Goal: Task Accomplishment & Management: Complete application form

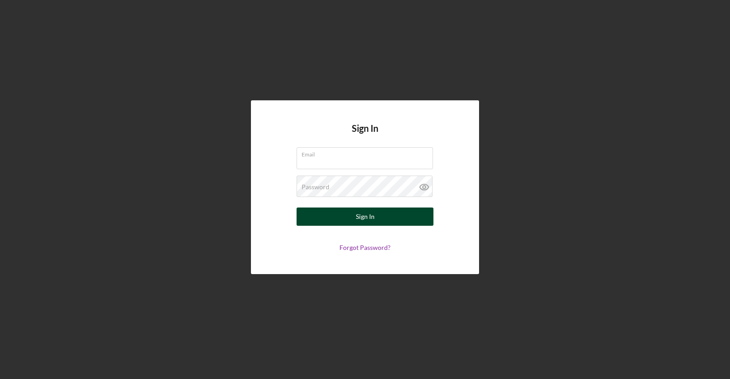
type input "[EMAIL_ADDRESS][DOMAIN_NAME]"
click at [418, 221] on button "Sign In" at bounding box center [365, 217] width 137 height 18
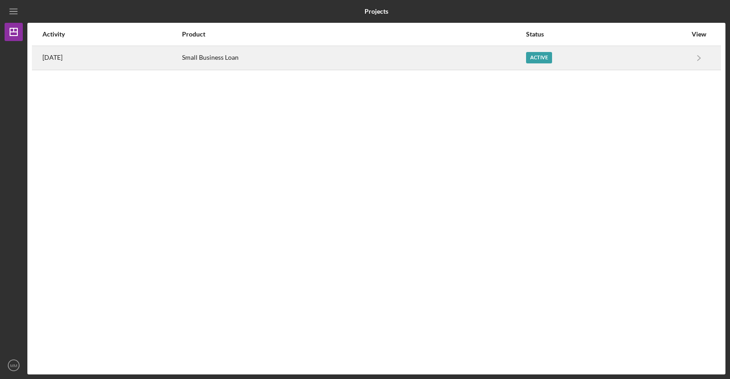
click at [545, 56] on div "Active" at bounding box center [539, 57] width 26 height 11
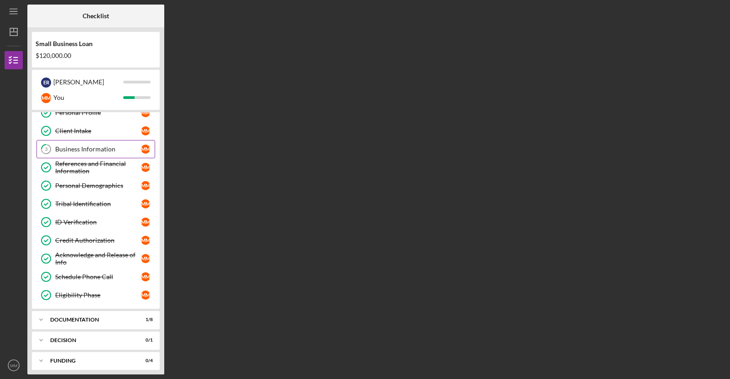
scroll to position [31, 0]
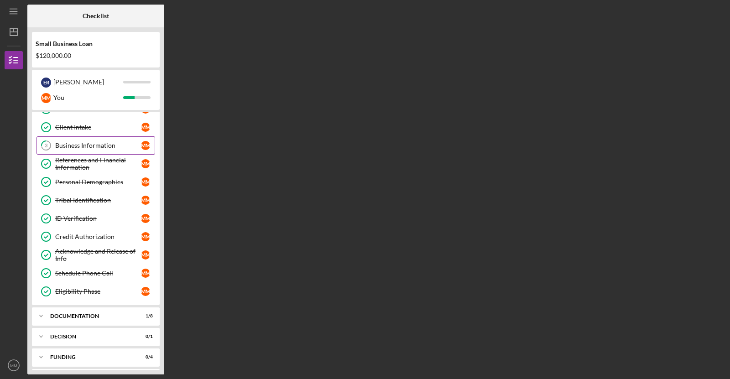
click at [104, 142] on div "Business Information" at bounding box center [98, 145] width 86 height 7
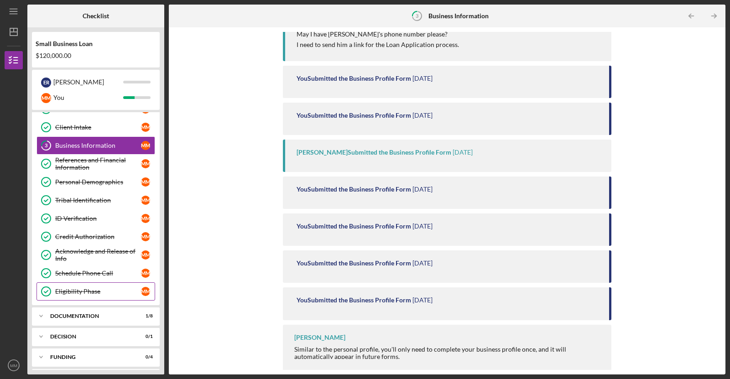
scroll to position [49, 0]
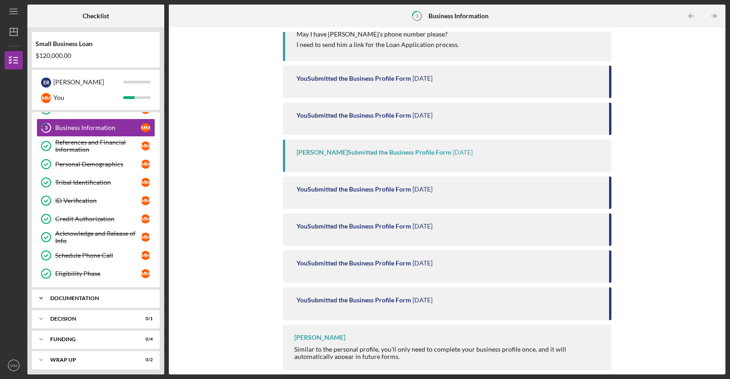
click at [43, 290] on icon "Icon/Expander" at bounding box center [41, 298] width 18 height 18
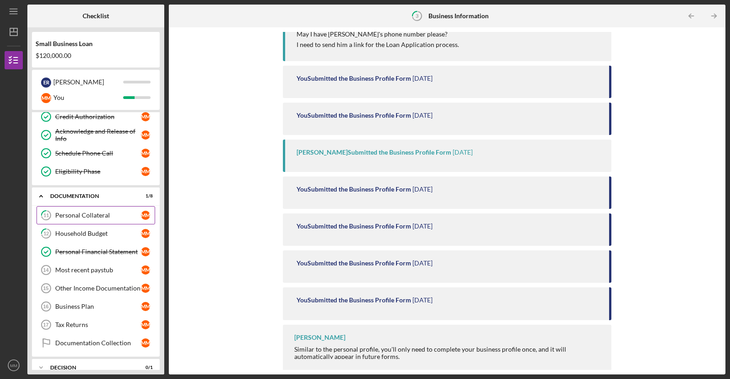
scroll to position [153, 0]
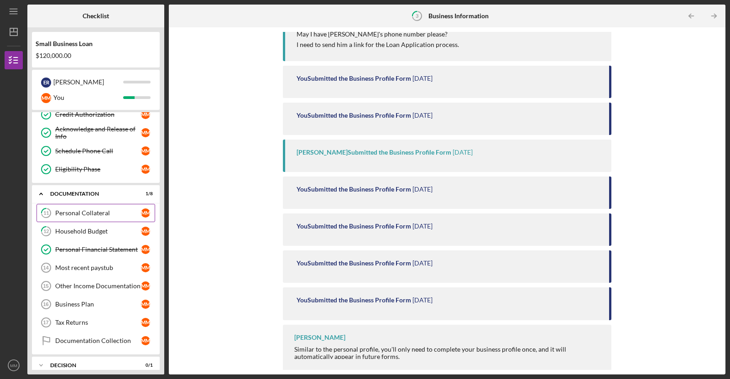
click at [102, 204] on link "11 Personal Collateral M M" at bounding box center [96, 213] width 119 height 18
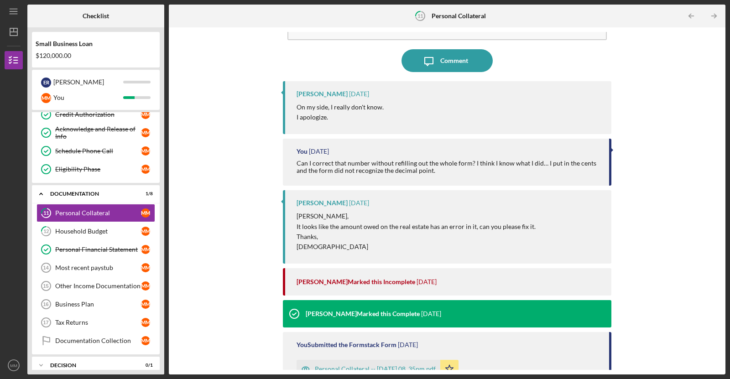
scroll to position [126, 0]
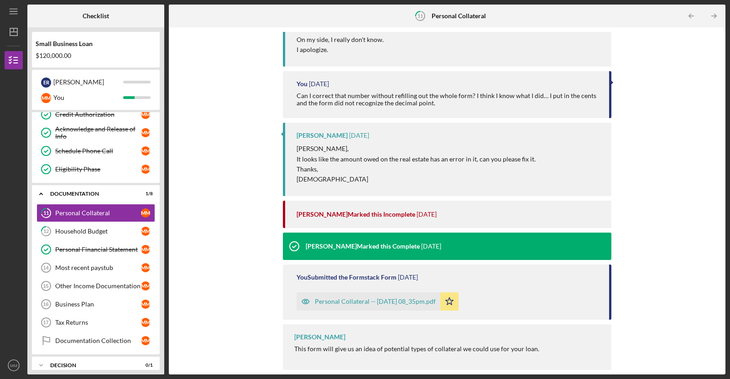
click at [454, 299] on polygon "button" at bounding box center [450, 301] width 8 height 7
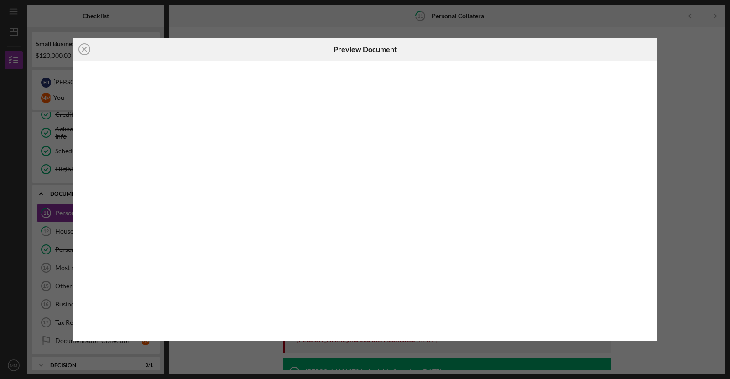
scroll to position [126, 0]
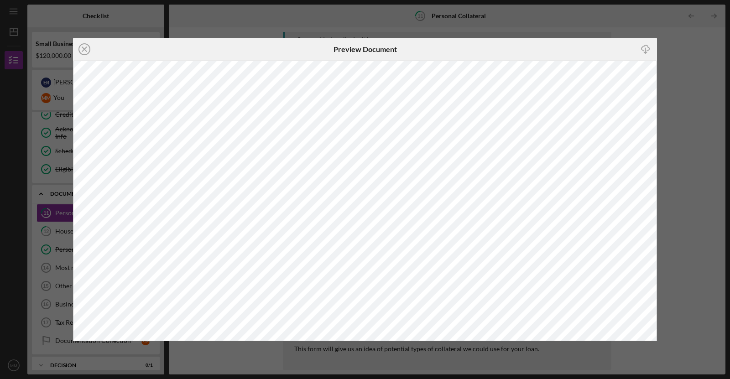
click at [670, 62] on div "Icon/Close Preview Document Icon/Download" at bounding box center [365, 189] width 730 height 379
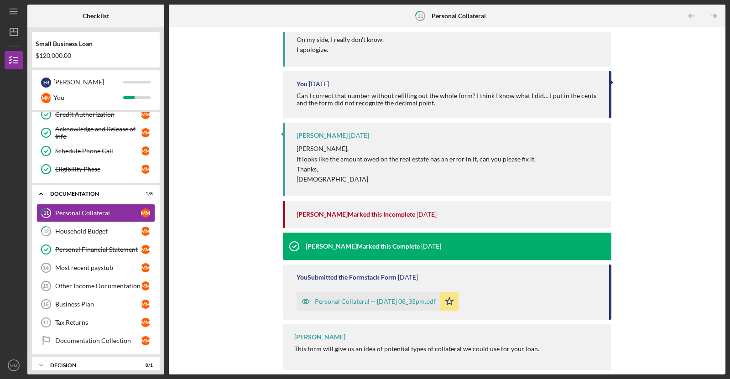
scroll to position [125, 0]
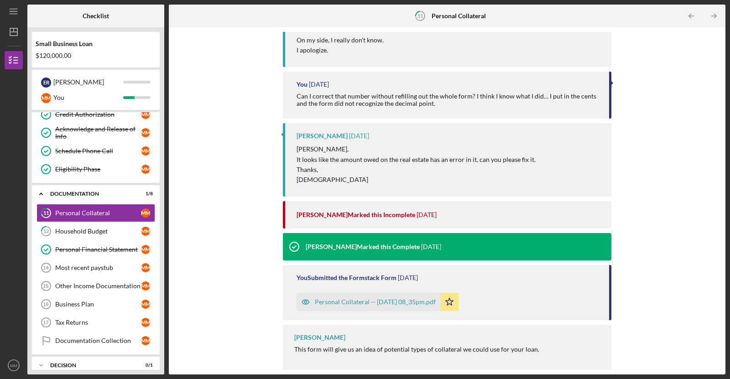
click at [353, 299] on div "Personal Collateral -- [DATE] 08_35pm.pdf" at bounding box center [375, 302] width 121 height 7
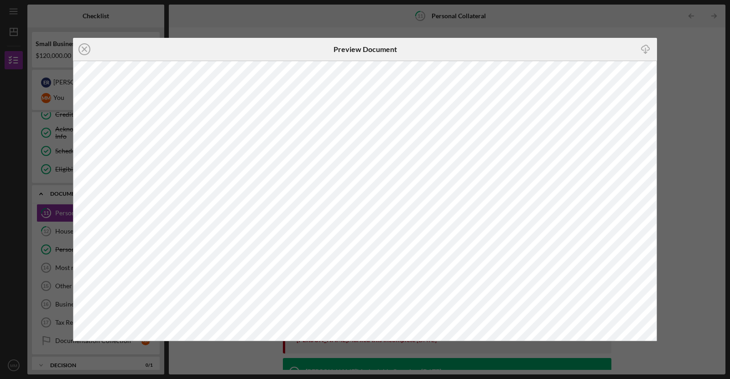
click at [673, 95] on div "Icon/Close Preview Document Icon/Download" at bounding box center [365, 189] width 730 height 379
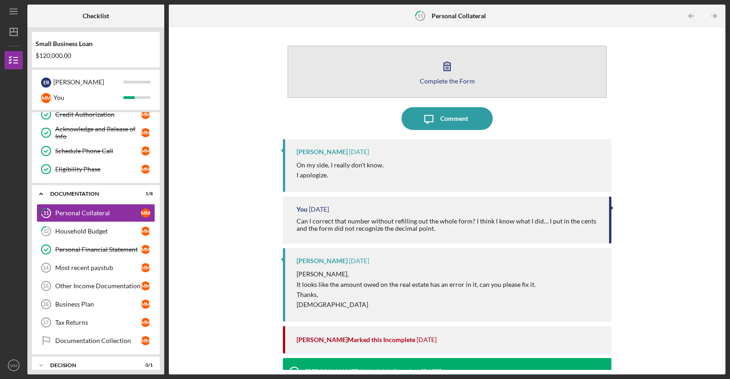
click at [434, 79] on div "Complete the Form" at bounding box center [447, 81] width 55 height 7
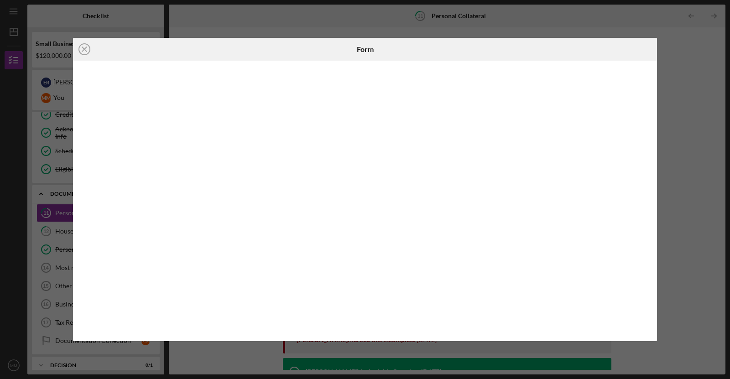
click at [0, 254] on div "Icon/Close Form" at bounding box center [365, 189] width 730 height 379
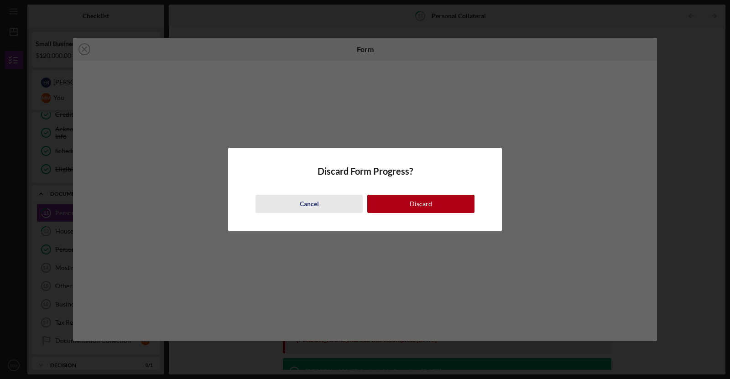
click at [287, 204] on button "Cancel" at bounding box center [309, 204] width 107 height 18
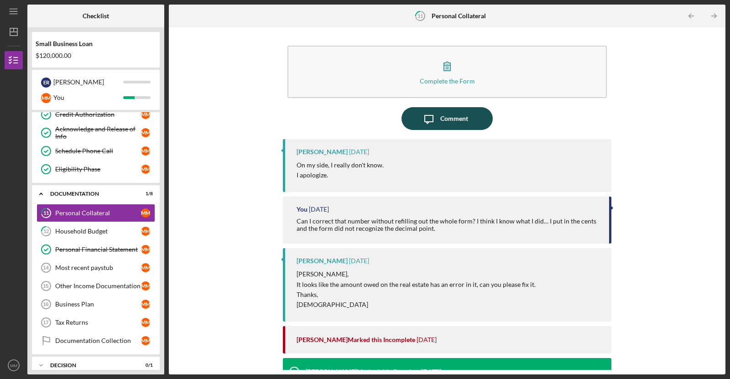
click at [452, 121] on div "Comment" at bounding box center [455, 118] width 28 height 23
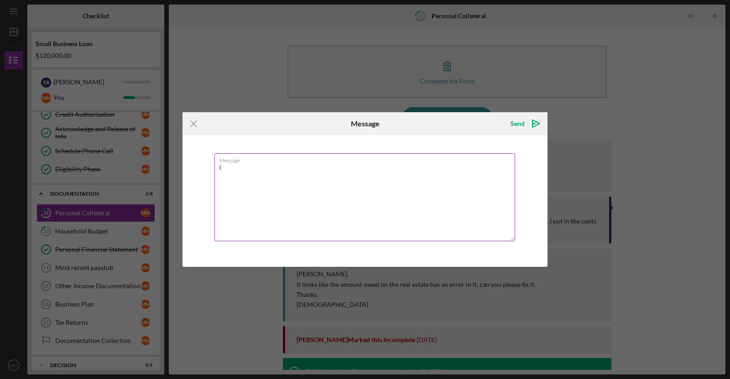
type textarea "i"
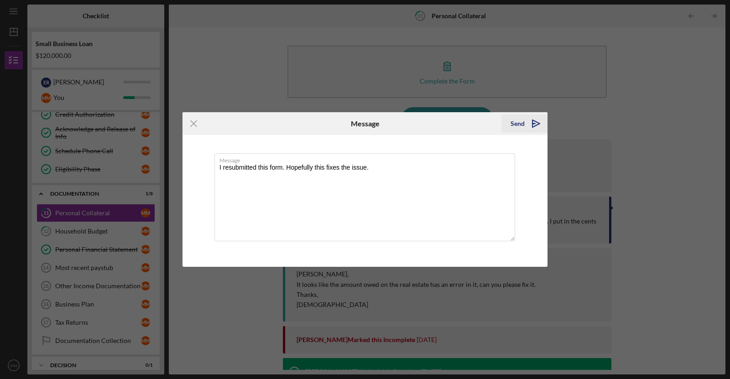
type textarea "I resubmitted this form. Hopefully this fixes the issue."
click at [538, 117] on icon "Icon/icon-invite-send" at bounding box center [536, 123] width 23 height 23
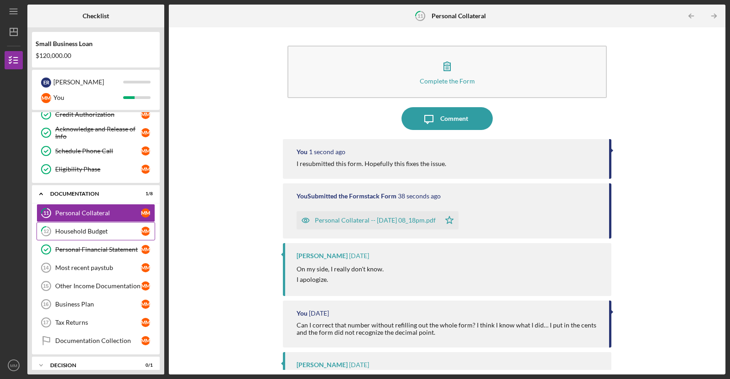
click at [98, 231] on link "12 Household Budget M M" at bounding box center [96, 231] width 119 height 18
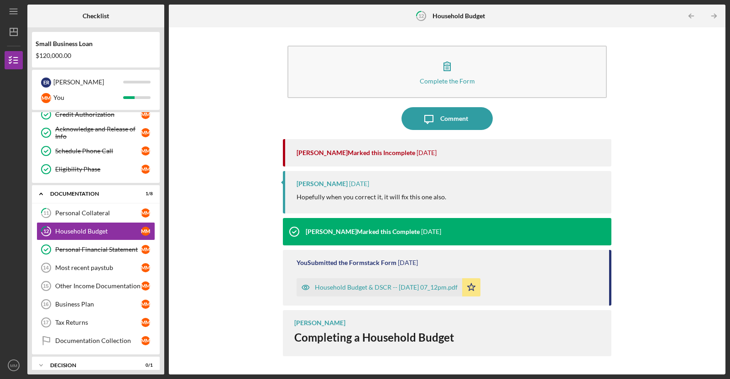
click at [401, 284] on div "Household Budget & DSCR -- [DATE] 07_12pm.pdf" at bounding box center [386, 287] width 143 height 7
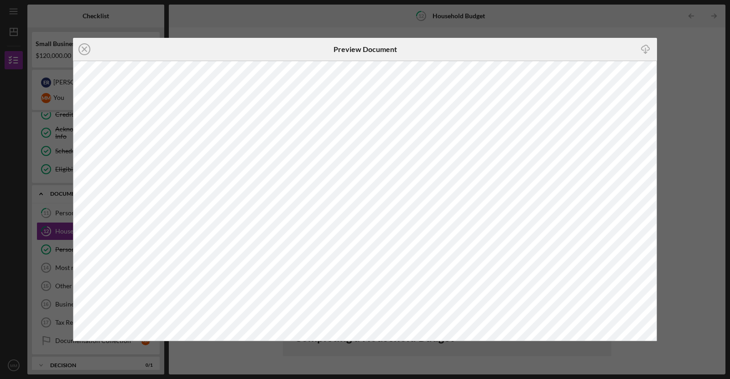
click at [247, 17] on div "Icon/Close Preview Document Icon/Download" at bounding box center [365, 189] width 730 height 379
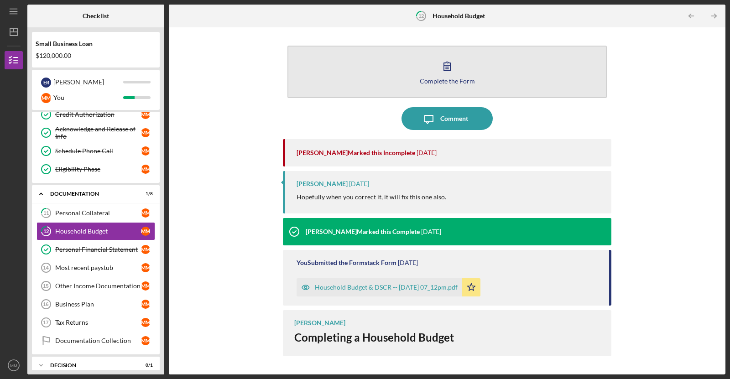
click at [448, 73] on icon "button" at bounding box center [447, 66] width 23 height 23
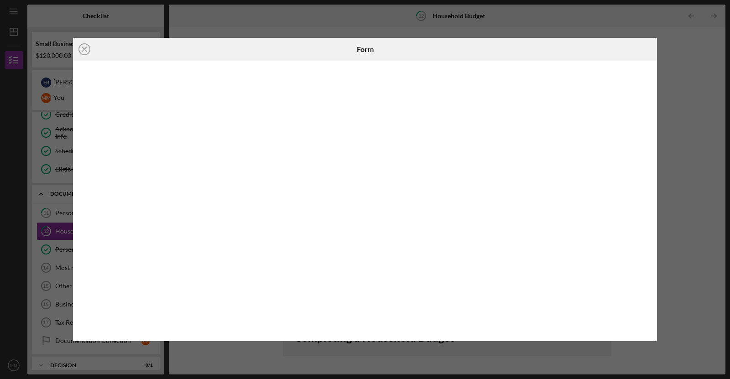
click at [681, 70] on div "Icon/Close Form" at bounding box center [365, 189] width 730 height 379
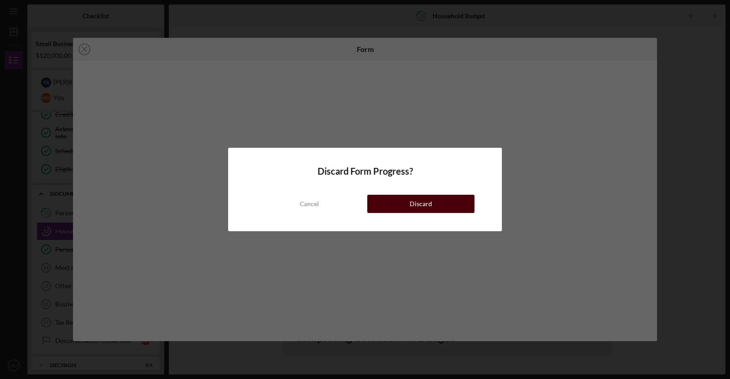
click at [423, 209] on div "Discard" at bounding box center [421, 204] width 22 height 18
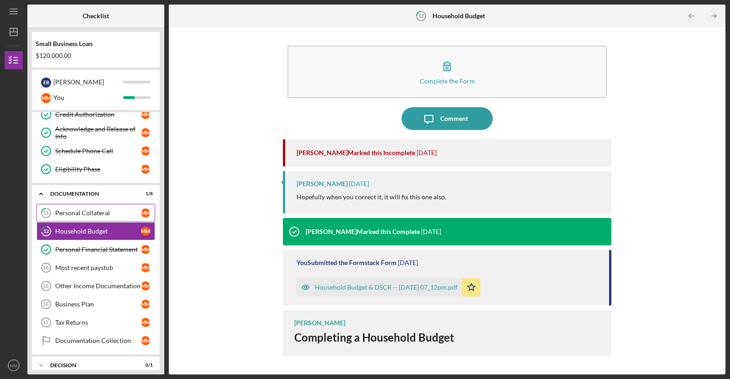
click at [72, 210] on div "Personal Collateral" at bounding box center [98, 213] width 86 height 7
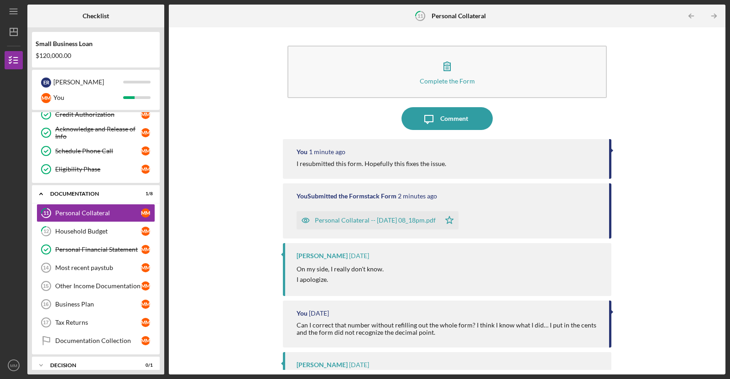
click at [336, 220] on div "Personal Collateral -- [DATE] 08_18pm.pdf" at bounding box center [375, 220] width 121 height 7
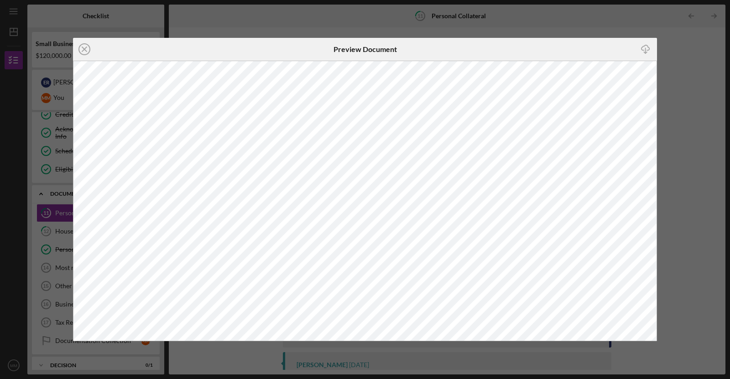
click at [689, 82] on div "Icon/Close Preview Document Icon/Download" at bounding box center [365, 189] width 730 height 379
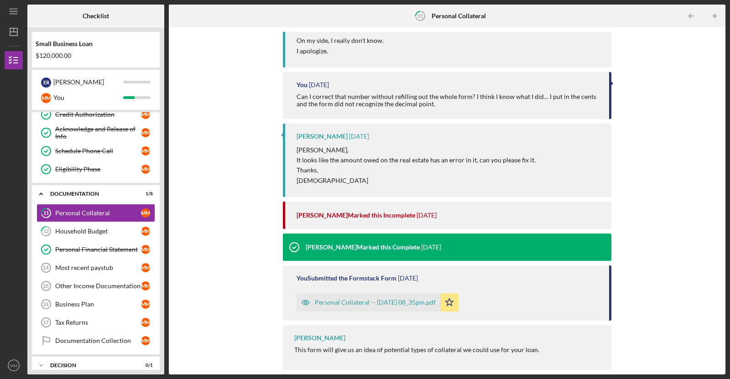
scroll to position [230, 0]
